Goal: Check status: Check status

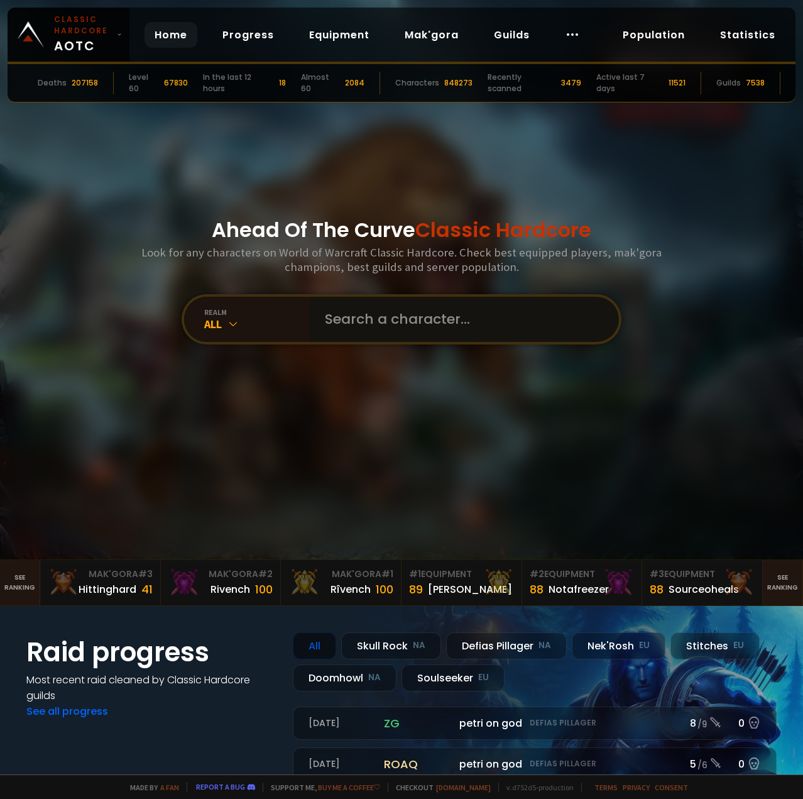
click at [409, 312] on input "text" at bounding box center [460, 319] width 287 height 45
paste input "Pÿccb"
type input "Pÿccb"
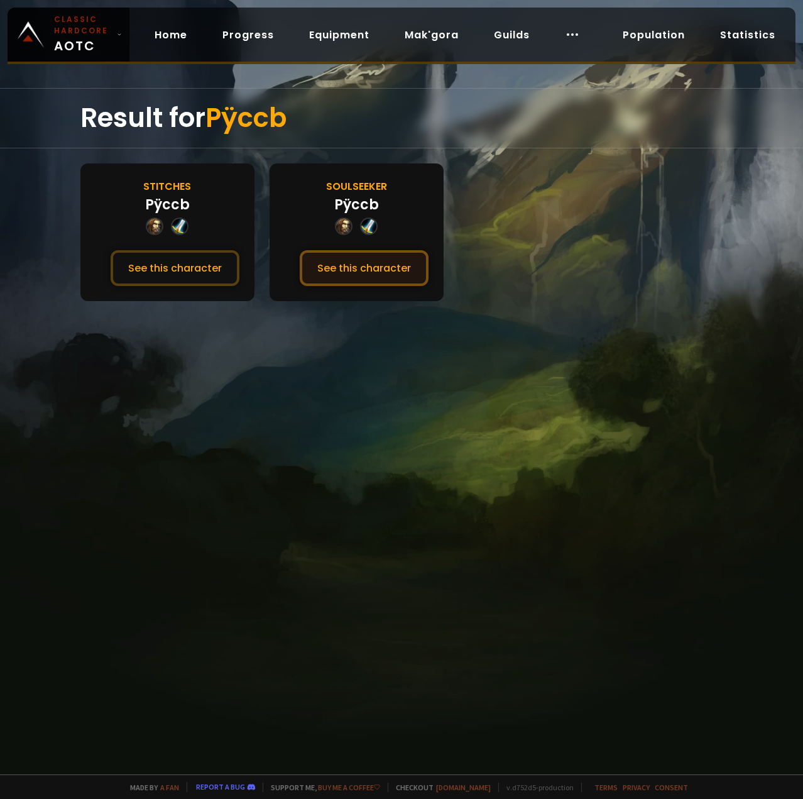
click at [394, 268] on button "See this character" at bounding box center [364, 268] width 129 height 36
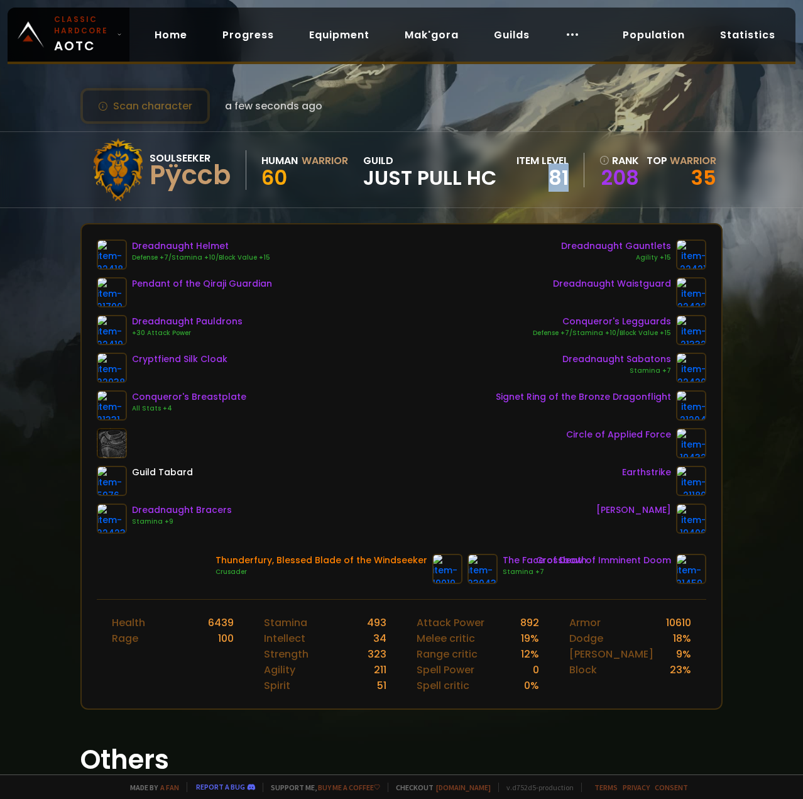
drag, startPoint x: 540, startPoint y: 173, endPoint x: 570, endPoint y: 184, distance: 32.2
click at [570, 184] on div "item level 81" at bounding box center [550, 170] width 68 height 35
drag, startPoint x: 683, startPoint y: 168, endPoint x: 719, endPoint y: 192, distance: 43.6
click at [719, 192] on div "Soulseeker Pÿccb Human Warrior 60 guild Just Pull HC item level 81 rank 208 Top…" at bounding box center [401, 169] width 642 height 75
click at [731, 173] on div "Soulseeker Pÿccb Human Warrior 60 guild Just Pull HC item level 81 rank 208 Top…" at bounding box center [401, 169] width 803 height 77
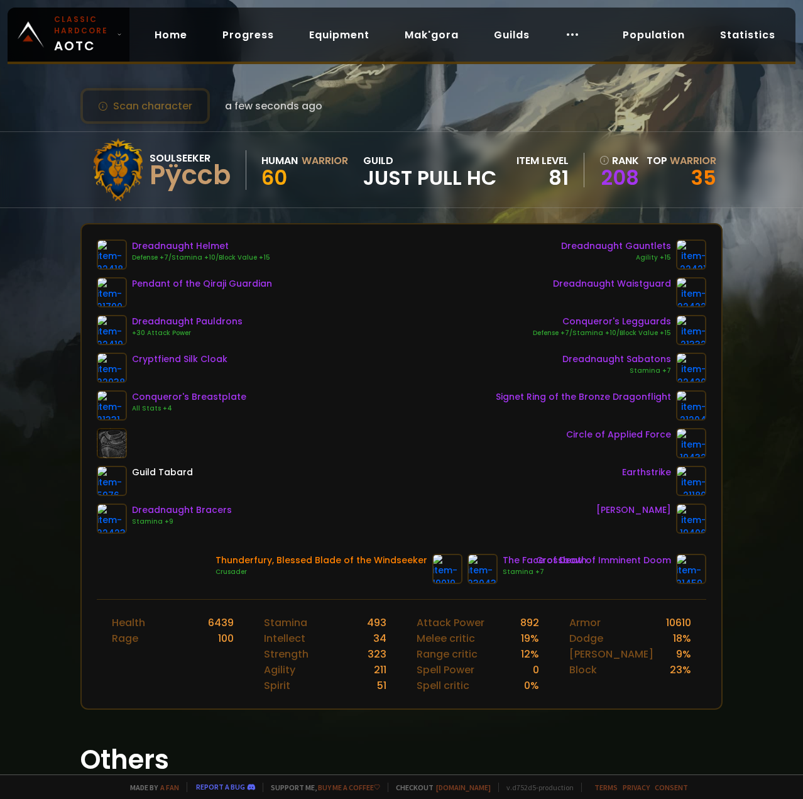
click at [750, 315] on div "Scan character a few seconds ago Soulseeker Pÿccb Human Warrior 60 guild Just P…" at bounding box center [401, 387] width 803 height 774
